Goal: Task Accomplishment & Management: Manage account settings

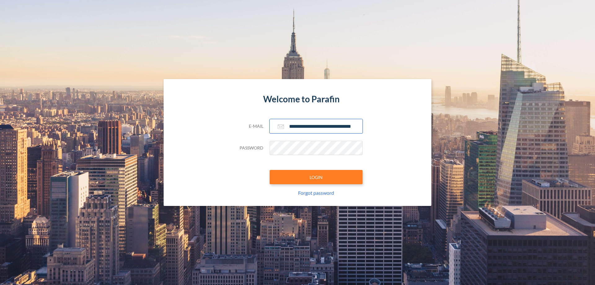
type input "**********"
click at [316, 177] on button "LOGIN" at bounding box center [316, 177] width 93 height 14
